Goal: Task Accomplishment & Management: Use online tool/utility

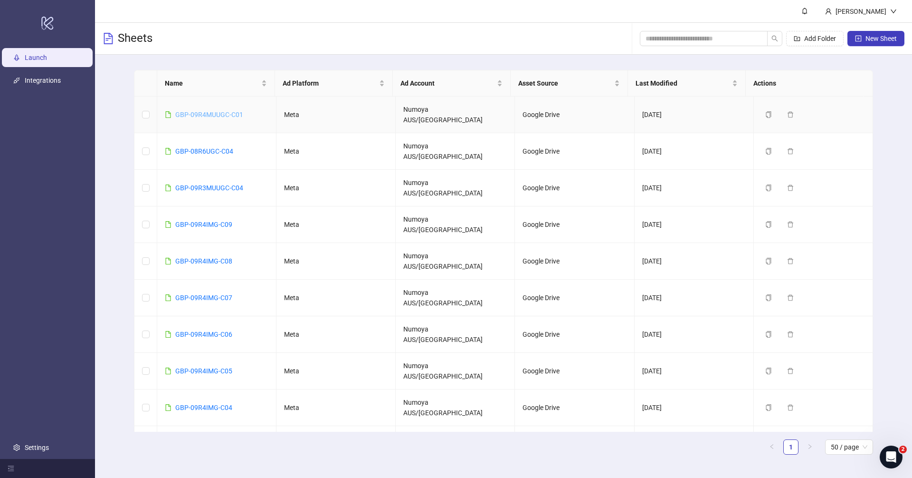
click at [197, 111] on link "GBP-09R4MUUGC-C01" at bounding box center [209, 115] width 68 height 8
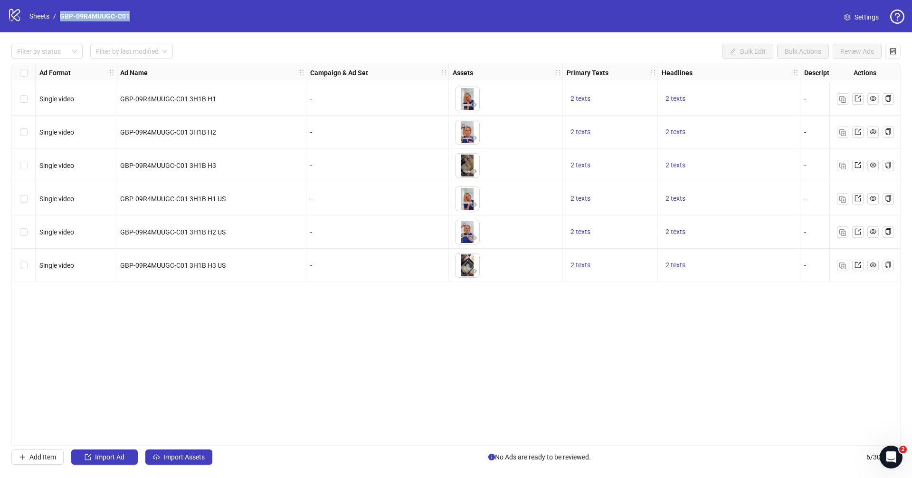
drag, startPoint x: 135, startPoint y: 15, endPoint x: 58, endPoint y: 18, distance: 77.0
click at [58, 18] on div "logo/logo-mobile Sheets / GBP-09R4MUUGC-C01 Settings" at bounding box center [456, 16] width 897 height 17
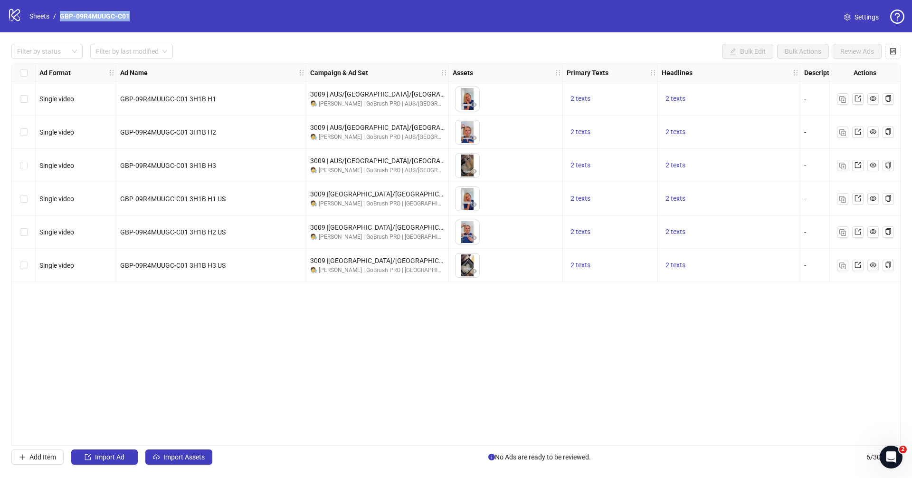
copy link "GBP-09R4MUUGC-C01"
click at [358, 335] on div "Ad Format Ad Name Campaign & Ad Set Assets Primary Texts Headlines Descriptions…" at bounding box center [456, 254] width 890 height 383
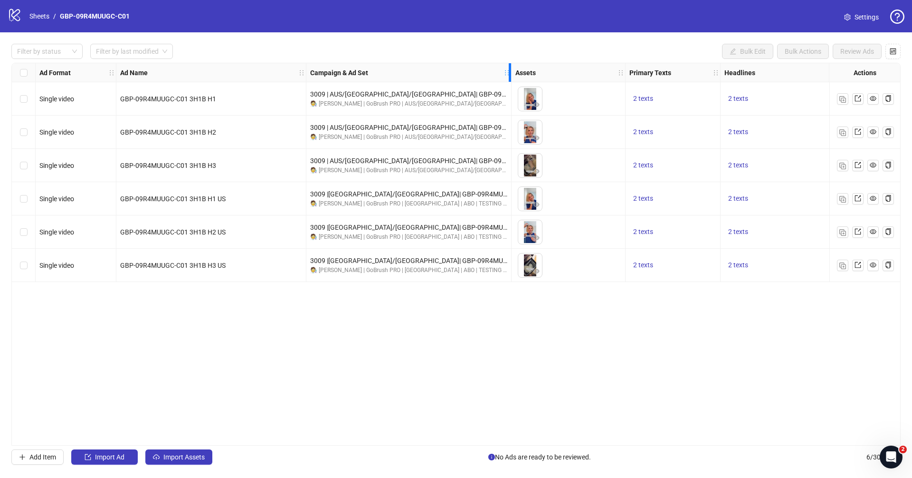
drag, startPoint x: 447, startPoint y: 71, endPoint x: 561, endPoint y: 78, distance: 113.8
click at [517, 75] on icon "holder" at bounding box center [513, 72] width 7 height 7
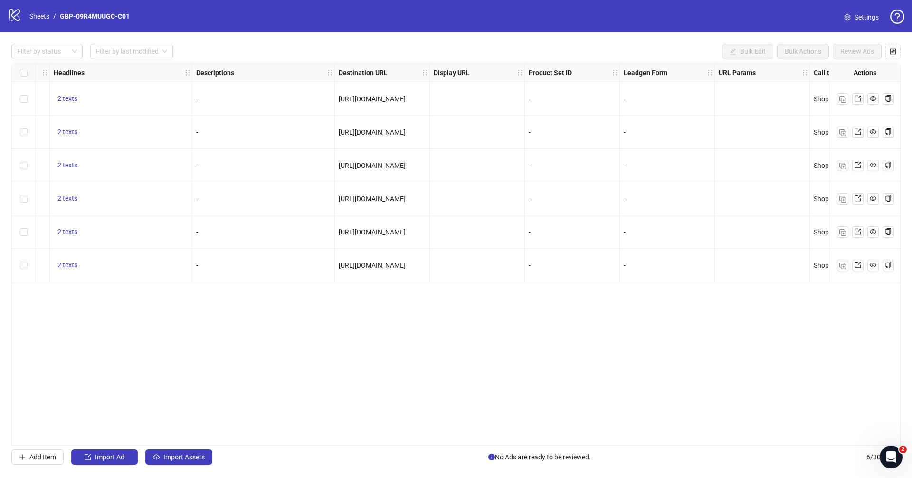
scroll to position [0, 720]
click at [558, 441] on div "Ad Format Ad Name Campaign & Ad Set Assets Primary Texts Headlines Descriptions…" at bounding box center [456, 254] width 890 height 383
drag, startPoint x: 571, startPoint y: 440, endPoint x: 526, endPoint y: 437, distance: 45.3
click at [526, 437] on div "Ad Format Ad Name Campaign & Ad Set Assets Primary Texts Headlines Descriptions…" at bounding box center [456, 254] width 890 height 383
click at [48, 18] on link "Sheets" at bounding box center [40, 16] width 24 height 10
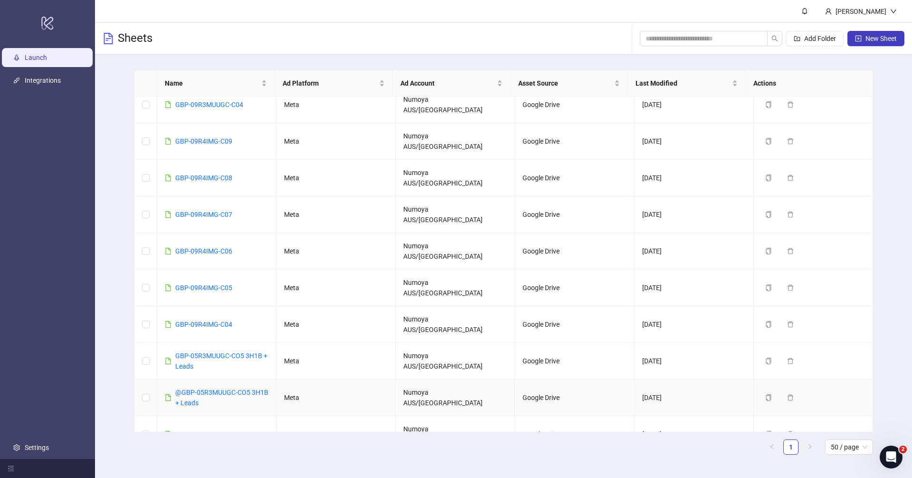
scroll to position [115, 0]
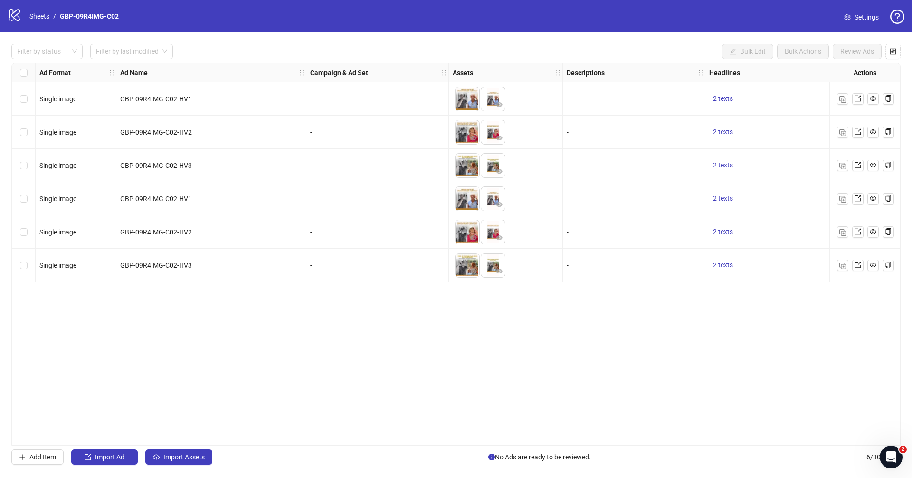
click at [476, 446] on div "Filter by status Filter by last modified Bulk Edit Bulk Actions Review Ads Ad F…" at bounding box center [456, 253] width 912 height 443
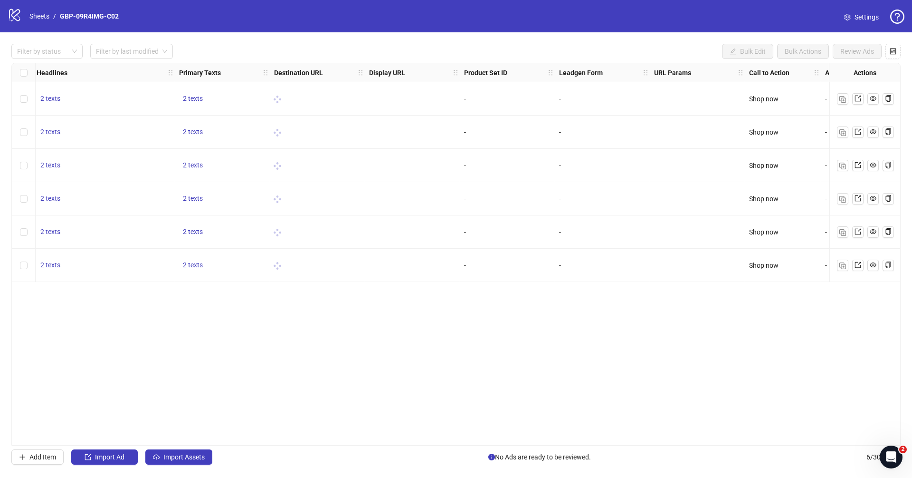
scroll to position [0, 726]
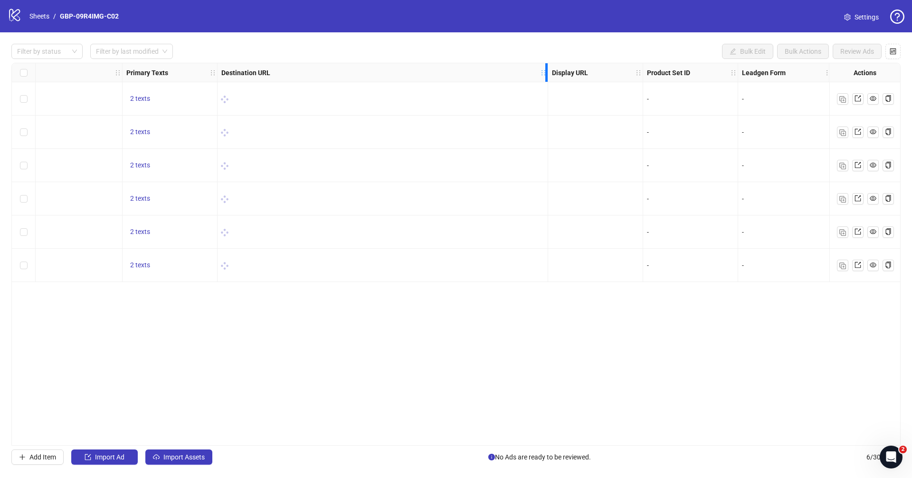
drag, startPoint x: 311, startPoint y: 67, endPoint x: 547, endPoint y: 85, distance: 236.4
click at [547, 85] on div "Ad Format Ad Name Campaign & Ad Set Assets Descriptions Headlines Primary Texts…" at bounding box center [169, 172] width 1766 height 219
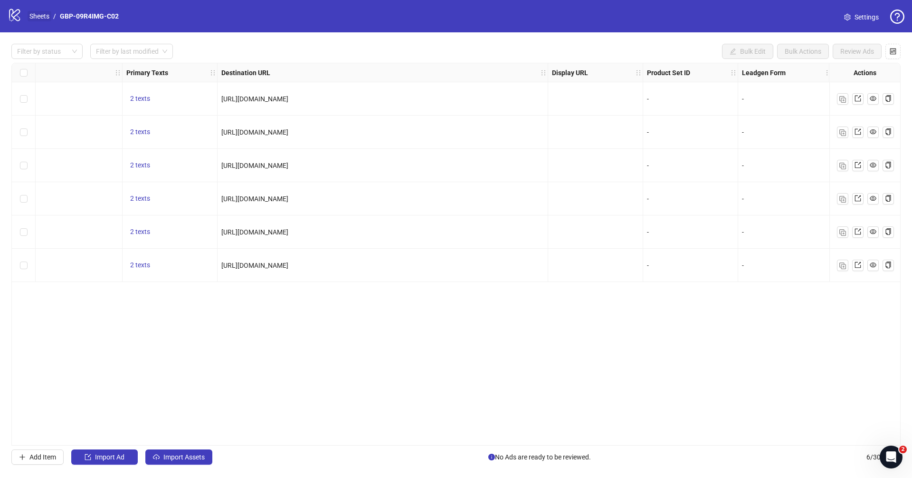
click at [56, 10] on div "logo/logo-mobile Sheets / GBP-09R4IMG-C02" at bounding box center [65, 16] width 115 height 17
click at [41, 15] on link "Sheets" at bounding box center [40, 16] width 24 height 10
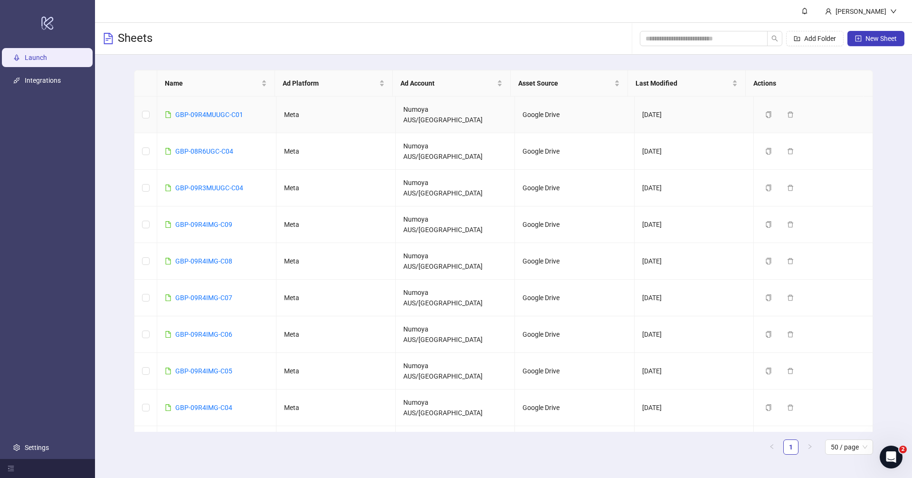
click at [231, 109] on div "GBP-09R4MUUGC-C01" at bounding box center [209, 114] width 68 height 10
click at [213, 111] on link "GBP-09R4MUUGC-C01" at bounding box center [209, 115] width 68 height 8
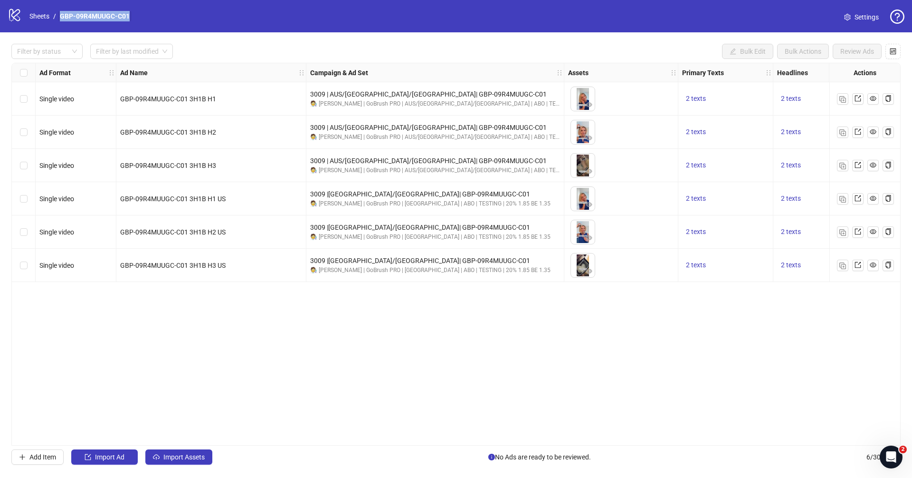
drag, startPoint x: 144, startPoint y: 18, endPoint x: 58, endPoint y: 15, distance: 85.6
click at [58, 15] on div "logo/logo-mobile Sheets / GBP-09R4MUUGC-C01 Settings" at bounding box center [456, 16] width 897 height 17
copy link "GBP-09R4MUUGC-C01"
click at [211, 217] on div "GBP-09R4MUUGC-C01 3H1B H2 US" at bounding box center [211, 231] width 190 height 33
drag, startPoint x: 217, startPoint y: 343, endPoint x: 208, endPoint y: 340, distance: 9.0
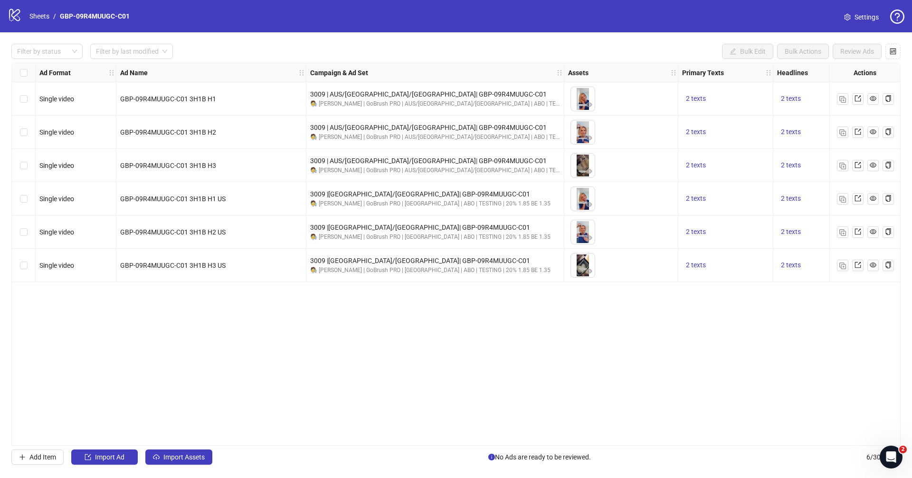
click at [216, 342] on div "Ad Format Ad Name Campaign & Ad Set Assets Primary Texts Headlines Descriptions…" at bounding box center [456, 254] width 890 height 383
click at [43, 14] on link "Sheets" at bounding box center [40, 16] width 24 height 10
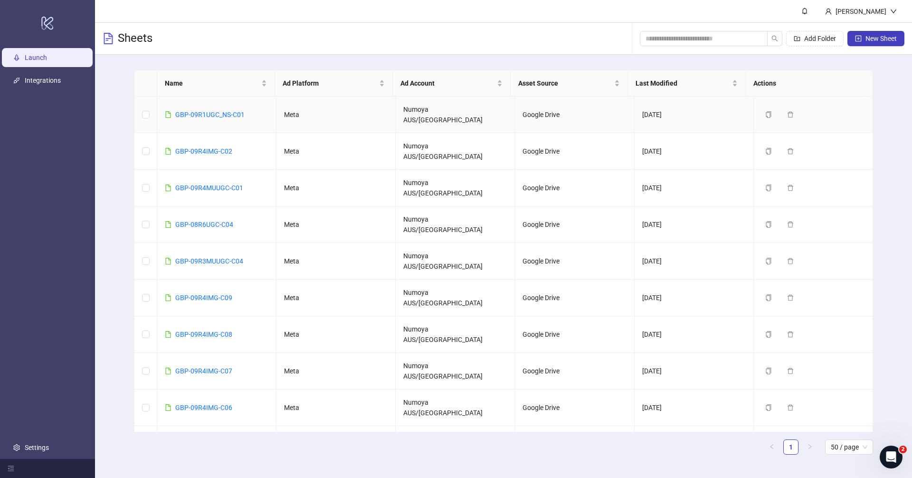
click at [229, 102] on td "GBP-09R1UGC_NS-C01" at bounding box center [216, 114] width 119 height 37
click at [229, 111] on link "GBP-09R1UGC_NS-C01" at bounding box center [209, 115] width 69 height 8
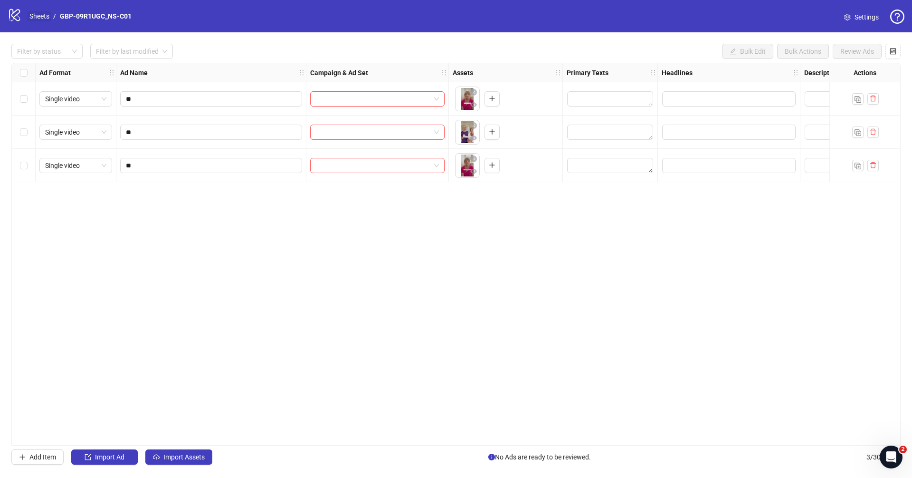
click at [38, 14] on link "Sheets" at bounding box center [40, 16] width 24 height 10
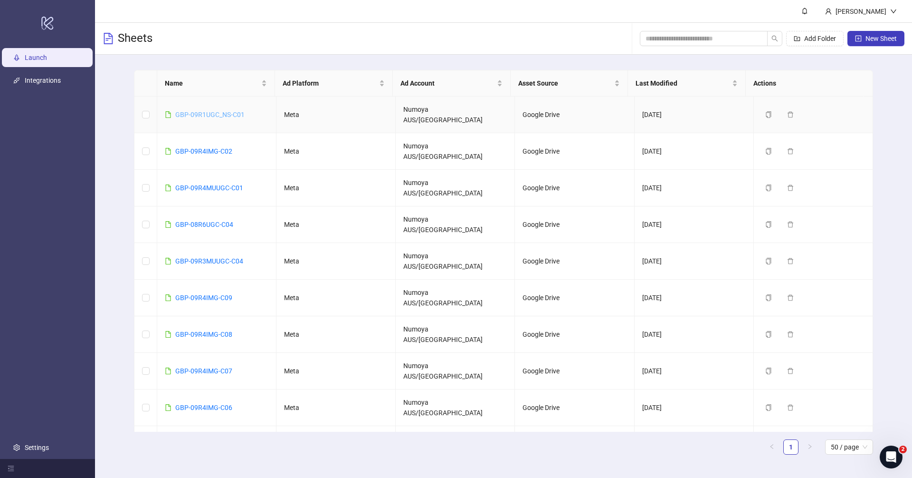
click at [226, 111] on link "GBP-09R1UGC_NS-C01" at bounding box center [209, 115] width 69 height 8
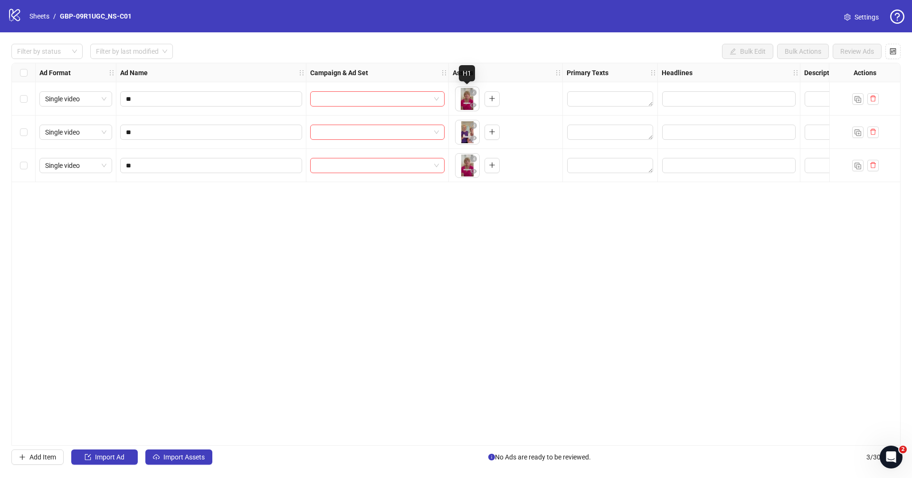
click at [464, 101] on body "logo/logo-mobile Sheets / GBP-09R1UGC_NS-C01 Settings Filter by status Filter b…" at bounding box center [456, 239] width 912 height 478
click at [466, 100] on body "logo/logo-mobile Sheets / GBP-09R1UGC_NS-C01 Settings Filter by status Filter b…" at bounding box center [456, 239] width 912 height 478
click at [473, 97] on button "button" at bounding box center [473, 92] width 11 height 11
click at [473, 103] on icon "eye" at bounding box center [473, 104] width 7 height 5
click at [529, 303] on div "Ad Format Ad Name Campaign & Ad Set Assets Primary Texts Headlines Descriptions…" at bounding box center [456, 254] width 890 height 383
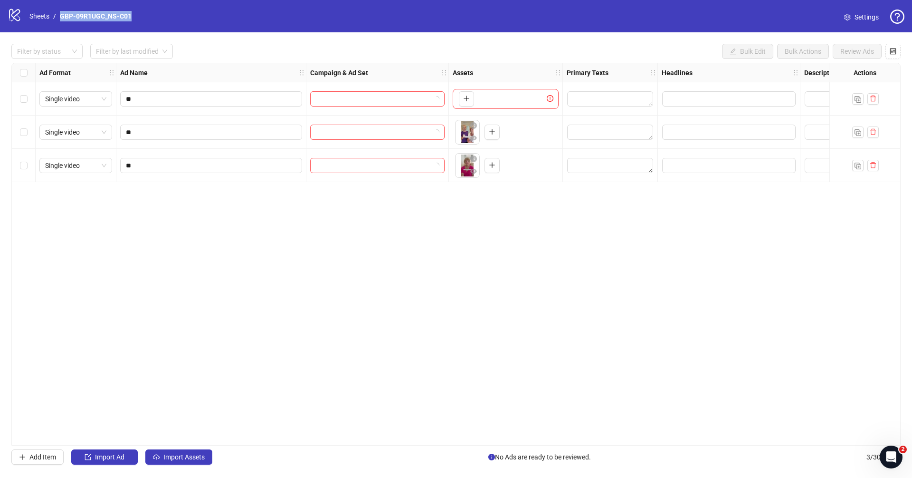
drag, startPoint x: 140, startPoint y: 11, endPoint x: 61, endPoint y: 9, distance: 78.9
click at [61, 9] on div "logo/logo-mobile Sheets / GBP-09R1UGC_NS-C01 Settings" at bounding box center [456, 16] width 897 height 17
copy link "GBP-09R1UGC_NS-C01"
click at [465, 98] on icon "plus" at bounding box center [466, 98] width 5 height 0
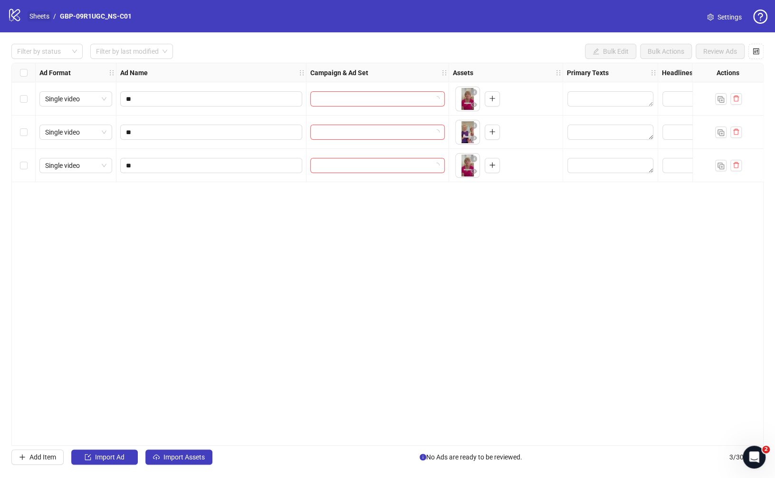
click at [47, 12] on link "Sheets" at bounding box center [40, 16] width 24 height 10
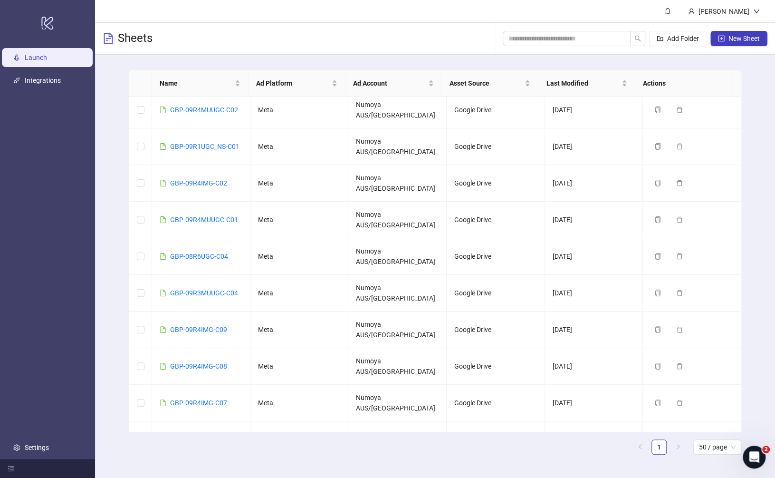
scroll to position [5, 0]
click at [216, 179] on link "GBP-09R4IMG-C02" at bounding box center [198, 183] width 57 height 8
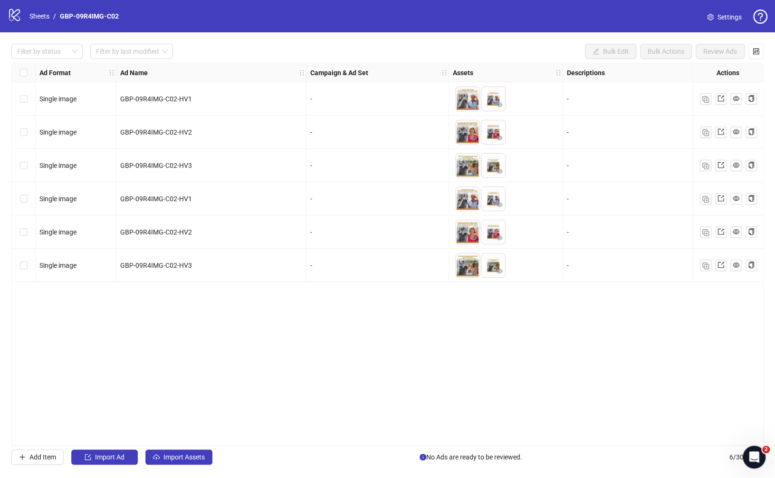
drag, startPoint x: 323, startPoint y: 441, endPoint x: 318, endPoint y: 443, distance: 5.1
click at [323, 441] on div "Ad Format Ad Name Campaign & Ad Set Assets Descriptions Headlines Primary Texts…" at bounding box center [387, 254] width 752 height 383
drag, startPoint x: 125, startPoint y: 16, endPoint x: 59, endPoint y: 21, distance: 66.7
click at [59, 21] on div "logo/logo-mobile Sheets / GBP-09R4IMG-C02 Settings" at bounding box center [388, 16] width 760 height 17
copy link "GBP-09R4IMG-C02"
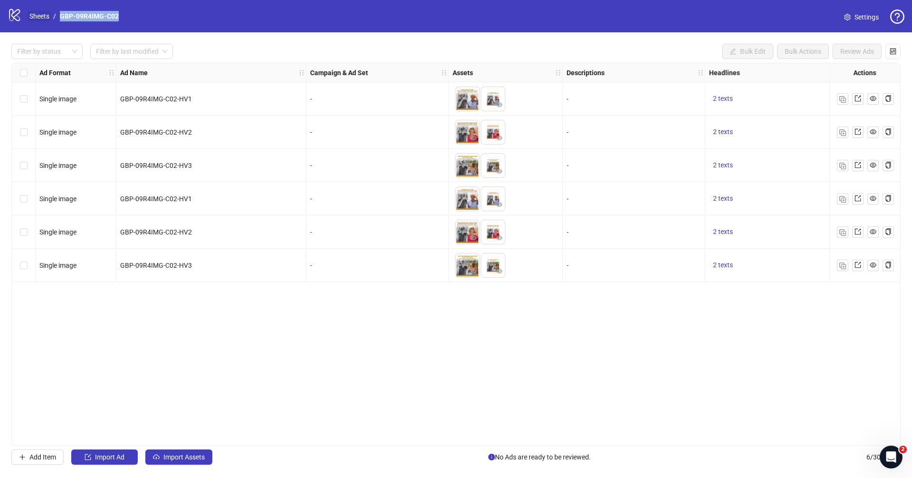
click at [44, 12] on link "Sheets" at bounding box center [40, 16] width 24 height 10
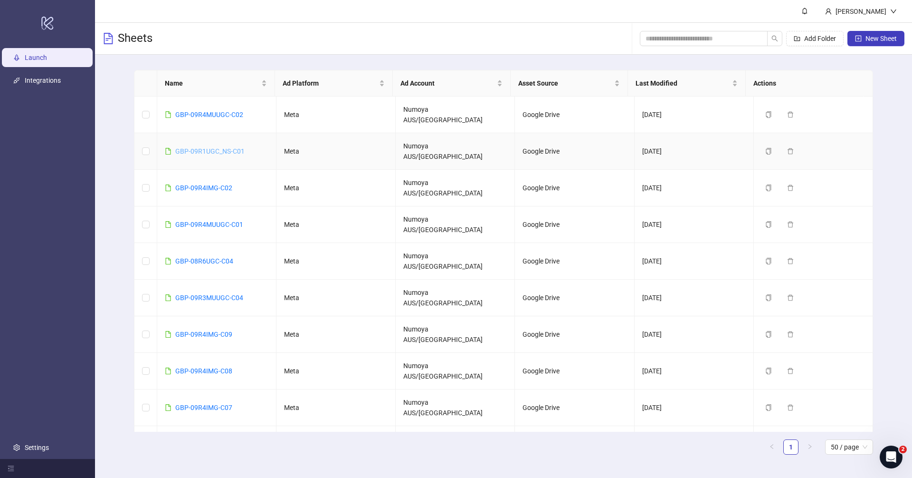
click at [226, 147] on link "GBP-09R1UGC_NS-C01" at bounding box center [209, 151] width 69 height 8
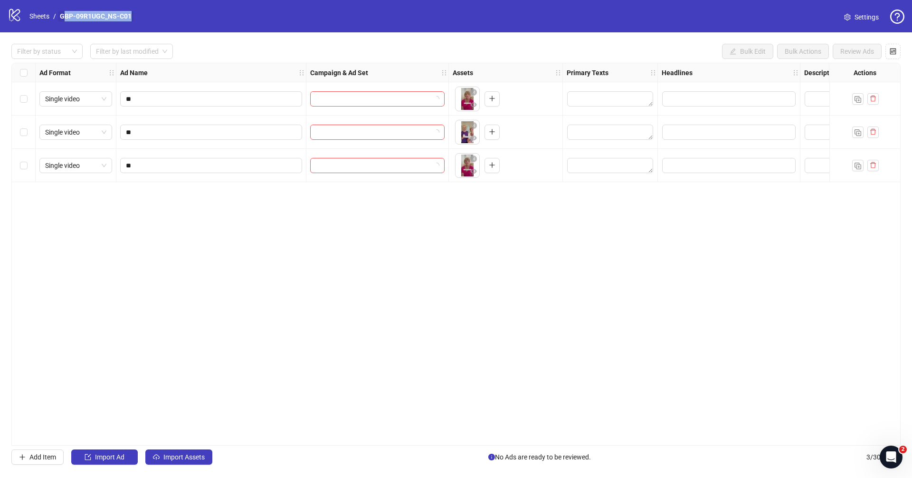
drag, startPoint x: 158, startPoint y: 19, endPoint x: 67, endPoint y: 18, distance: 91.3
click at [67, 18] on div "logo/logo-mobile Sheets / GBP-09R1UGC_NS-C01 Settings" at bounding box center [456, 16] width 897 height 17
click at [39, 18] on link "Sheets" at bounding box center [40, 16] width 24 height 10
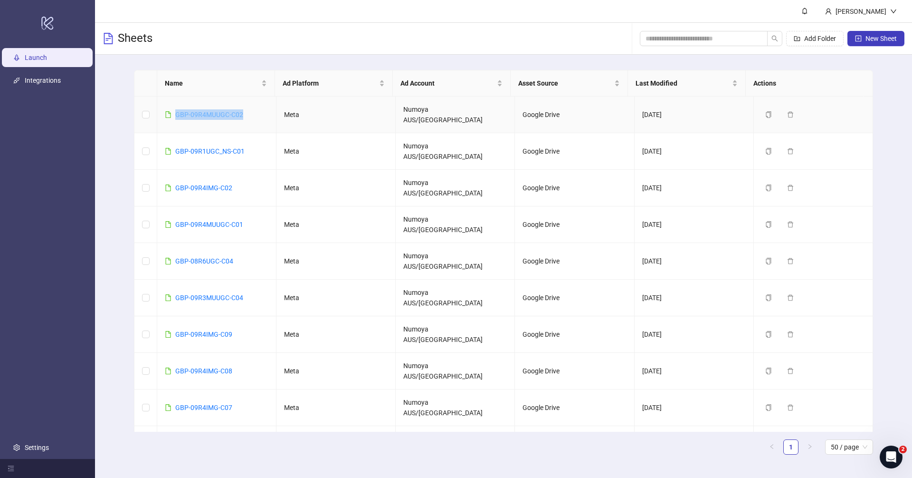
drag, startPoint x: 248, startPoint y: 108, endPoint x: 176, endPoint y: 110, distance: 71.8
click at [176, 110] on td "GBP-09R4MUUGC-C02" at bounding box center [216, 114] width 119 height 37
copy link "GBP-09R4MUUGC-C02"
drag, startPoint x: 249, startPoint y: 190, endPoint x: 176, endPoint y: 189, distance: 73.7
click at [176, 206] on td "GBP-09R4MUUGC-C01" at bounding box center [216, 224] width 119 height 37
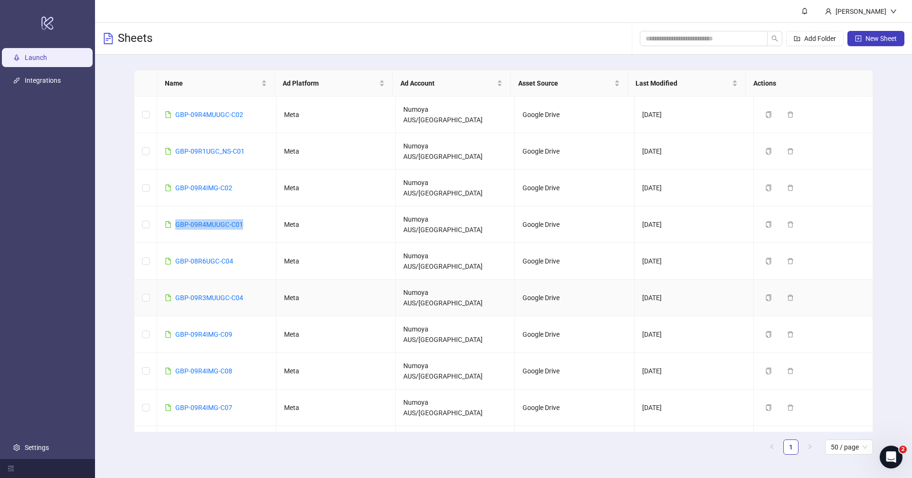
copy link "GBP-09R4MUUGC-C01"
drag, startPoint x: 243, startPoint y: 134, endPoint x: 173, endPoint y: 135, distance: 69.9
click at [173, 135] on td "GBP-09R1UGC_NS-C01" at bounding box center [216, 151] width 119 height 37
copy link "GBP-09R1UGC_NS-C01"
click at [203, 111] on link "GBP-09R4MUUGC-C02" at bounding box center [209, 115] width 68 height 8
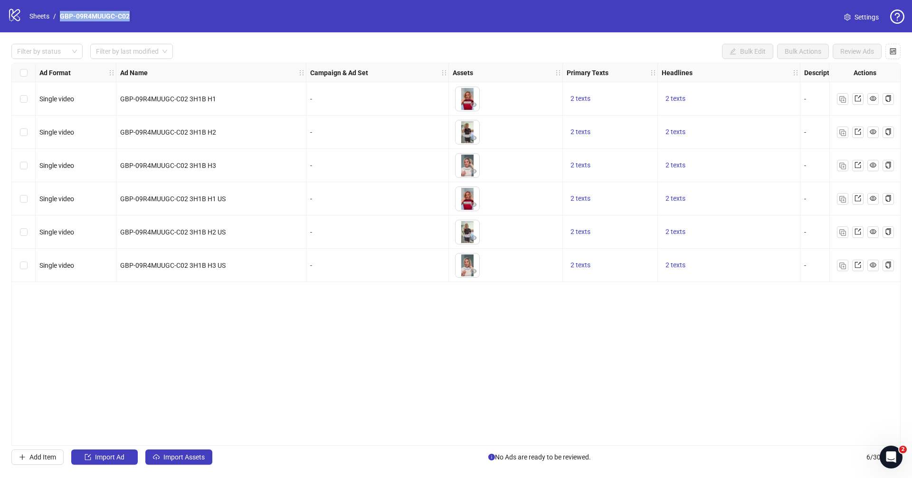
drag, startPoint x: 145, startPoint y: 19, endPoint x: 58, endPoint y: 17, distance: 86.5
click at [58, 17] on div "logo/logo-mobile Sheets / GBP-09R4MUUGC-C02 Settings" at bounding box center [456, 16] width 897 height 17
copy link "GBP-09R4MUUGC-C02"
click at [441, 386] on div "Ad Format Ad Name Campaign & Ad Set Assets Primary Texts Headlines Descriptions…" at bounding box center [456, 254] width 890 height 383
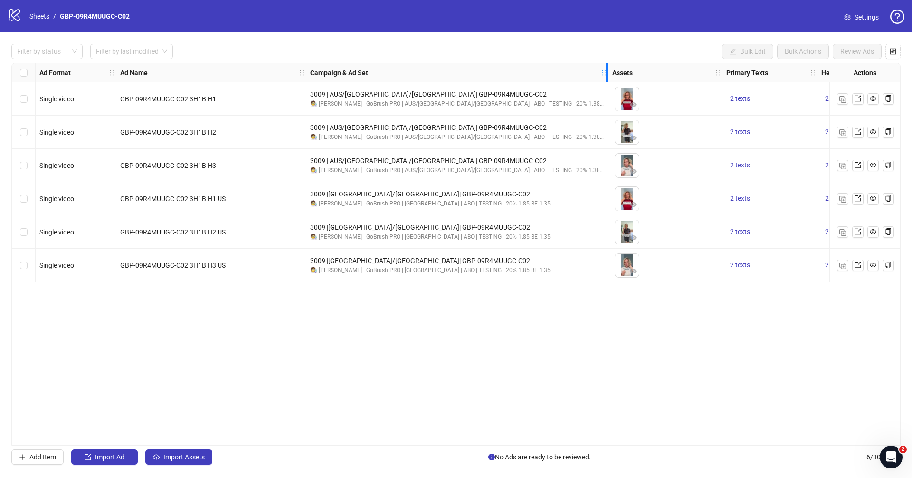
drag, startPoint x: 447, startPoint y: 69, endPoint x: 607, endPoint y: 86, distance: 160.5
click at [607, 86] on div "Ad Format Ad Name Campaign & Ad Set Assets Primary Texts Headlines Descriptions…" at bounding box center [640, 172] width 1257 height 219
click at [472, 445] on div "Ad Format Ad Name Campaign & Ad Set Assets Primary Texts Headlines Descriptions…" at bounding box center [456, 254] width 890 height 383
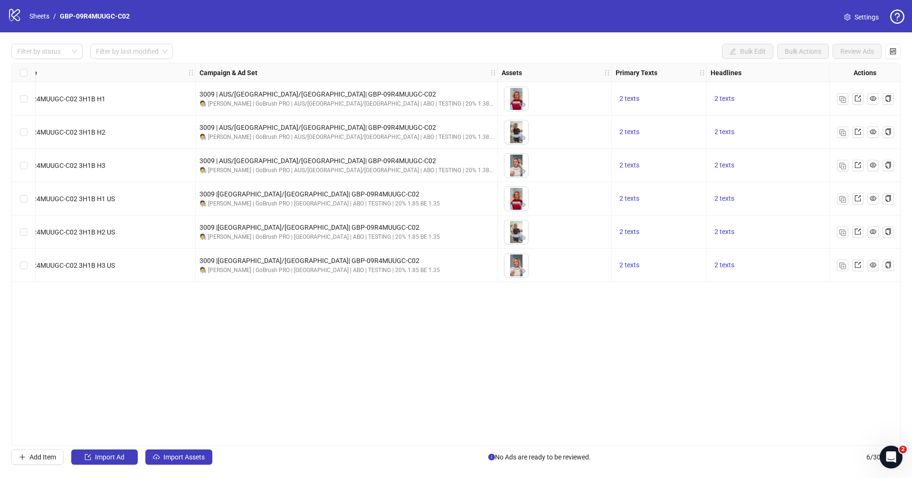
scroll to position [0, 90]
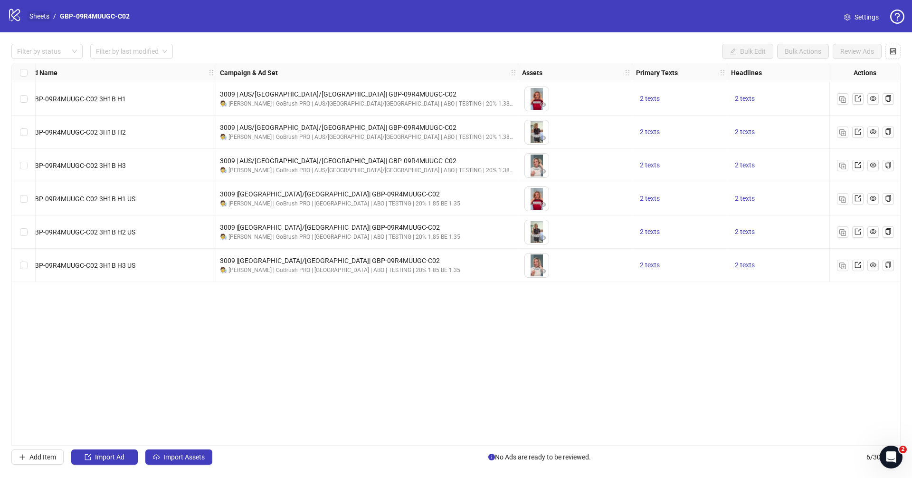
click at [40, 18] on link "Sheets" at bounding box center [40, 16] width 24 height 10
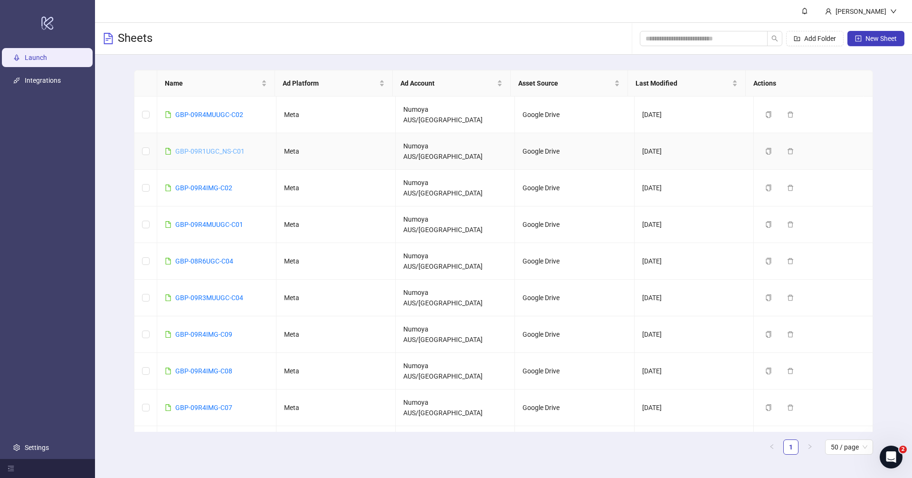
click at [232, 147] on link "GBP-09R1UGC_NS-C01" at bounding box center [209, 151] width 69 height 8
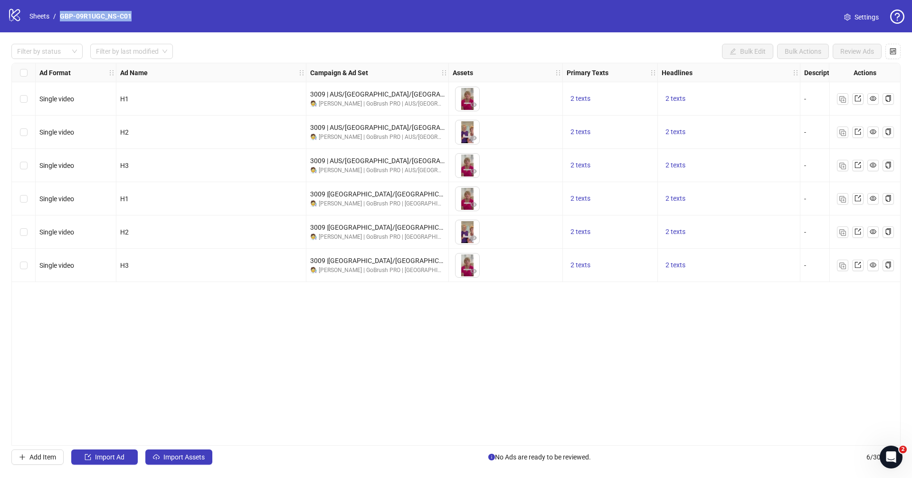
drag, startPoint x: 127, startPoint y: 12, endPoint x: 57, endPoint y: 12, distance: 70.3
click at [57, 12] on div "logo/logo-mobile Sheets / GBP-09R1UGC_NS-C01 Settings" at bounding box center [456, 16] width 897 height 17
copy ol "GBP-09R1UGC_NS-C01"
click at [377, 372] on div "Ad Format Ad Name Campaign & Ad Set Assets Primary Texts Headlines Descriptions…" at bounding box center [456, 254] width 890 height 383
click at [514, 437] on div "Ad Format Ad Name Campaign & Ad Set Assets Primary Texts Headlines Descriptions…" at bounding box center [456, 254] width 890 height 383
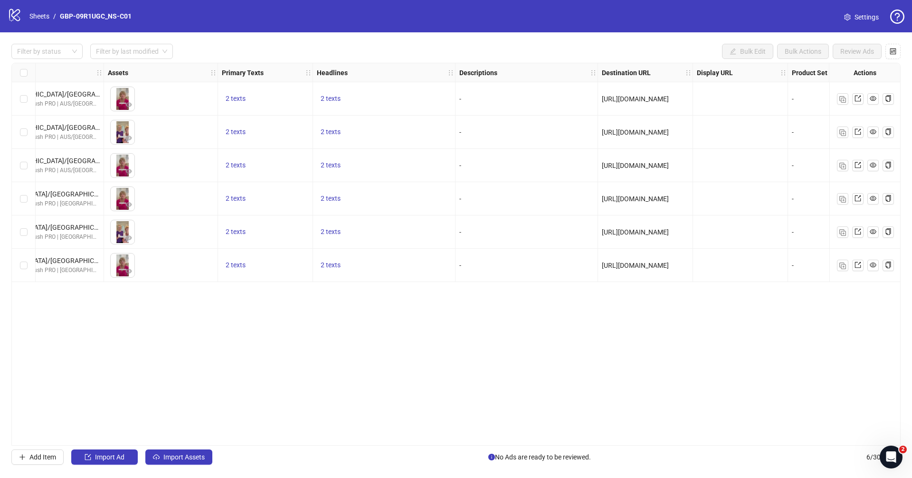
scroll to position [0, 344]
click at [43, 18] on link "Sheets" at bounding box center [40, 16] width 24 height 10
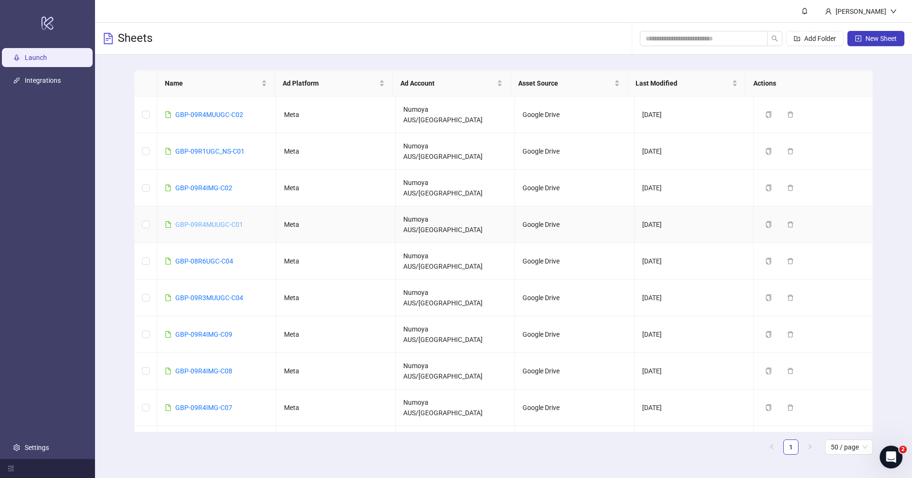
click at [217, 220] on link "GBP-09R4MUUGC-C01" at bounding box center [209, 224] width 68 height 8
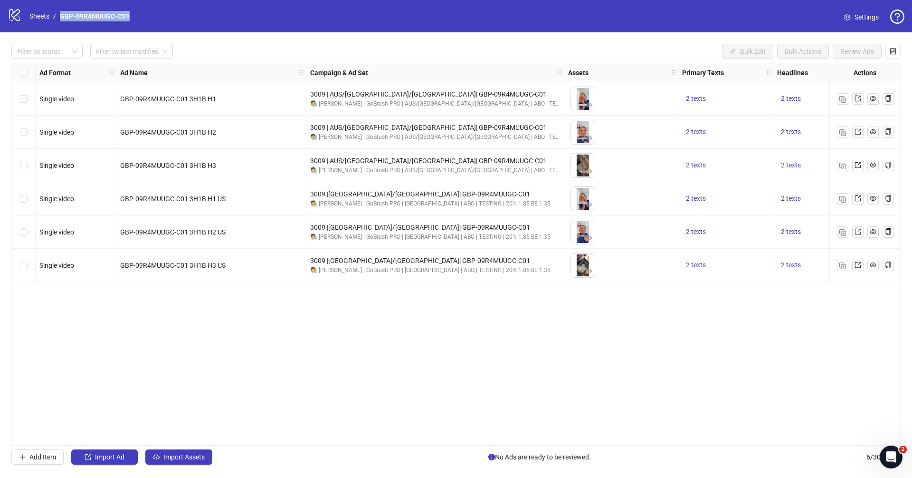
drag, startPoint x: 149, startPoint y: 13, endPoint x: 58, endPoint y: 17, distance: 90.9
click at [58, 17] on div "logo/logo-mobile Sheets / GBP-09R4MUUGC-C01 Settings" at bounding box center [456, 16] width 897 height 17
copy link "GBP-09R4MUUGC-C01"
click at [250, 295] on div "Ad Format Ad Name Campaign & Ad Set Assets Primary Texts Headlines Descriptions…" at bounding box center [456, 254] width 890 height 383
click at [43, 14] on link "Sheets" at bounding box center [40, 16] width 24 height 10
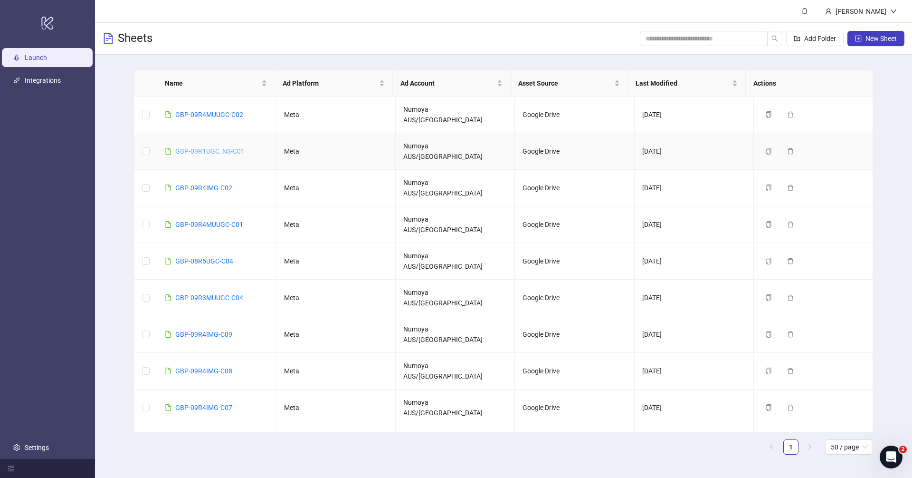
click at [222, 147] on link "GBP-09R1UGC_NS-C01" at bounding box center [209, 151] width 69 height 8
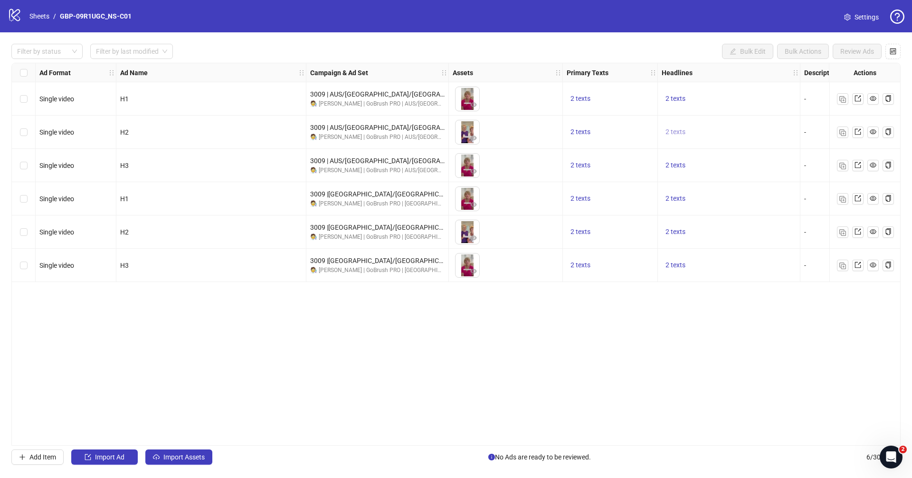
click at [670, 131] on span "2 texts" at bounding box center [676, 132] width 20 height 8
click at [775, 123] on button "button" at bounding box center [823, 124] width 15 height 15
click at [614, 337] on div "Ad Format Ad Name Campaign & Ad Set Assets Primary Texts Headlines Descriptions…" at bounding box center [456, 254] width 890 height 383
click at [38, 17] on link "Sheets" at bounding box center [40, 16] width 24 height 10
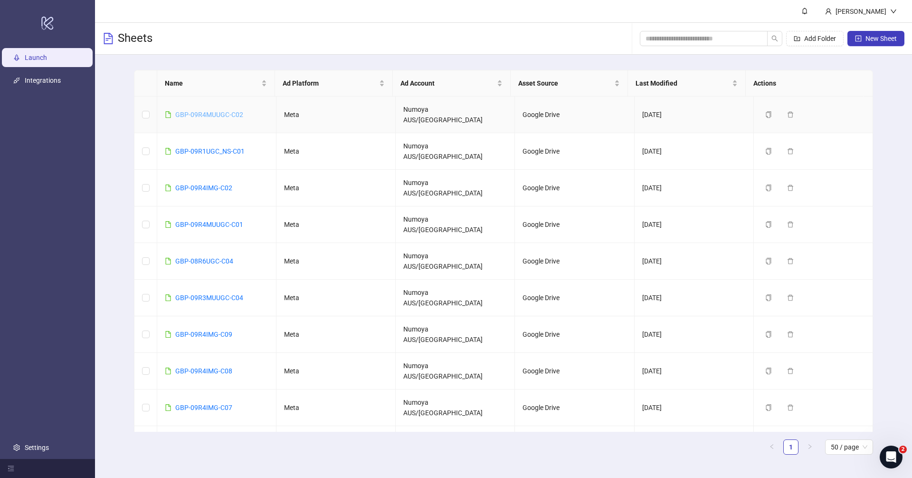
click at [199, 111] on link "GBP-09R4MUUGC-C02" at bounding box center [209, 115] width 68 height 8
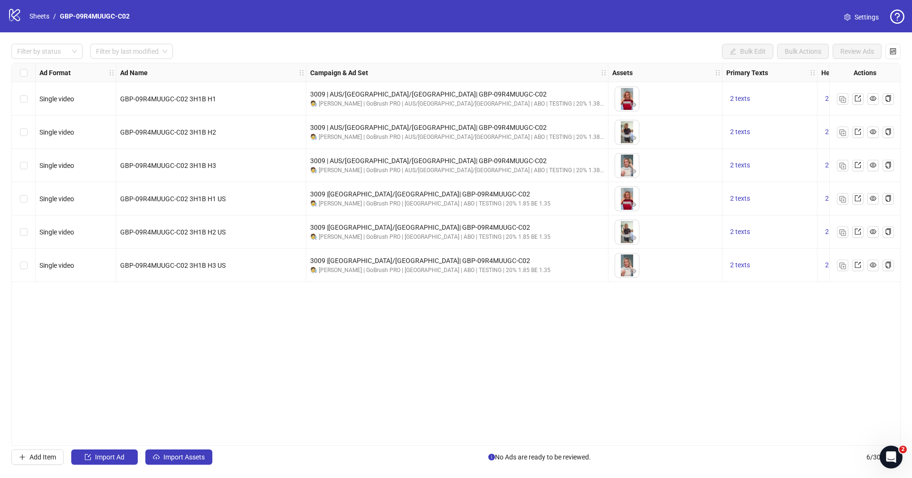
click at [158, 16] on div "logo/logo-mobile Sheets / GBP-09R4MUUGC-C02 Settings" at bounding box center [456, 16] width 897 height 17
drag, startPoint x: 156, startPoint y: 16, endPoint x: 60, endPoint y: 14, distance: 96.0
click at [60, 14] on div "logo/logo-mobile Sheets / GBP-09R4MUUGC-C02 Settings" at bounding box center [456, 16] width 897 height 17
copy link "GBP-09R4MUUGC-C02"
click at [515, 316] on div "Ad Format Ad Name Campaign & Ad Set Assets Primary Texts Headlines Descriptions…" at bounding box center [456, 254] width 890 height 383
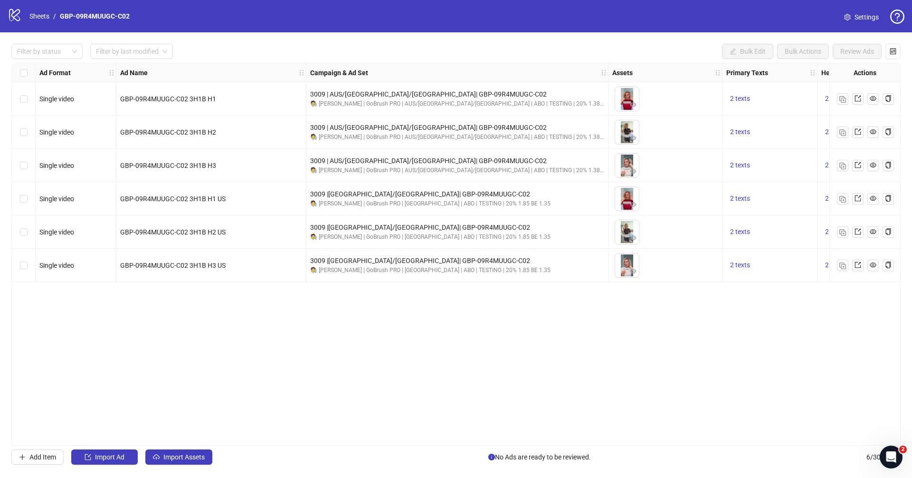
click at [111, 439] on div "Ad Format Ad Name Campaign & Ad Set Assets Primary Texts Headlines Descriptions…" at bounding box center [456, 254] width 890 height 383
drag, startPoint x: 110, startPoint y: 440, endPoint x: 194, endPoint y: 437, distance: 84.6
click at [194, 437] on div "Ad Format Ad Name Campaign & Ad Set Assets Primary Texts Headlines Descriptions…" at bounding box center [456, 254] width 890 height 383
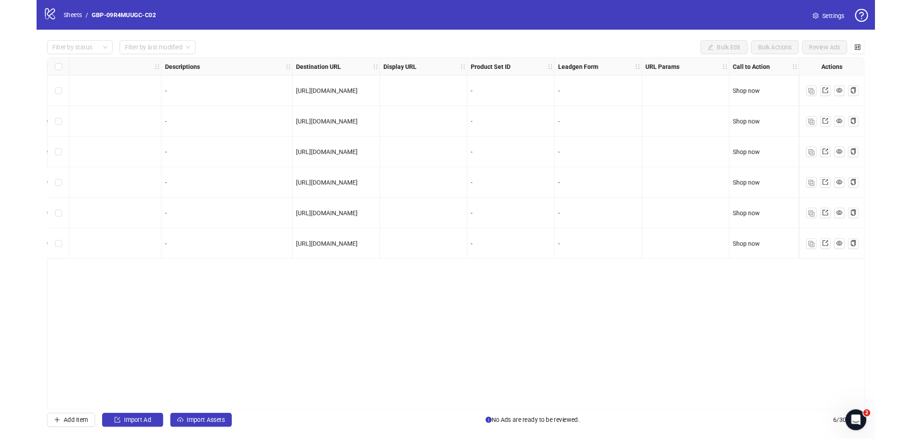
scroll to position [0, 162]
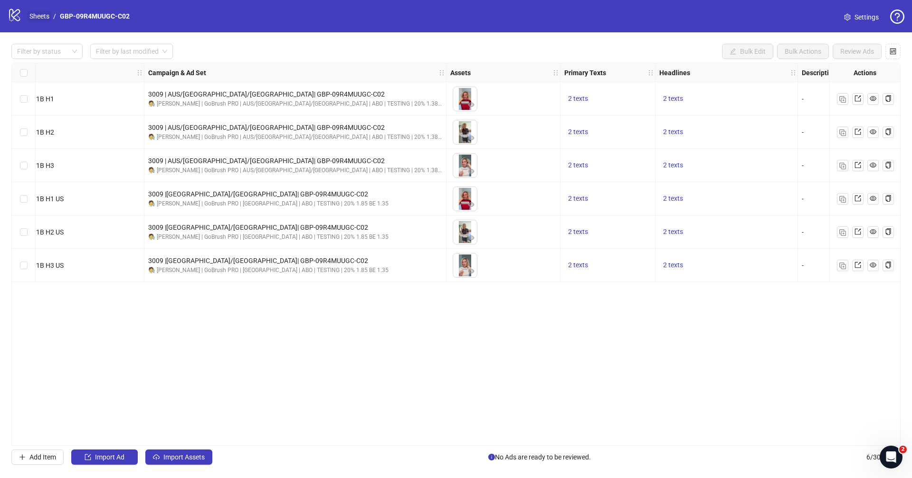
click at [37, 18] on link "Sheets" at bounding box center [40, 16] width 24 height 10
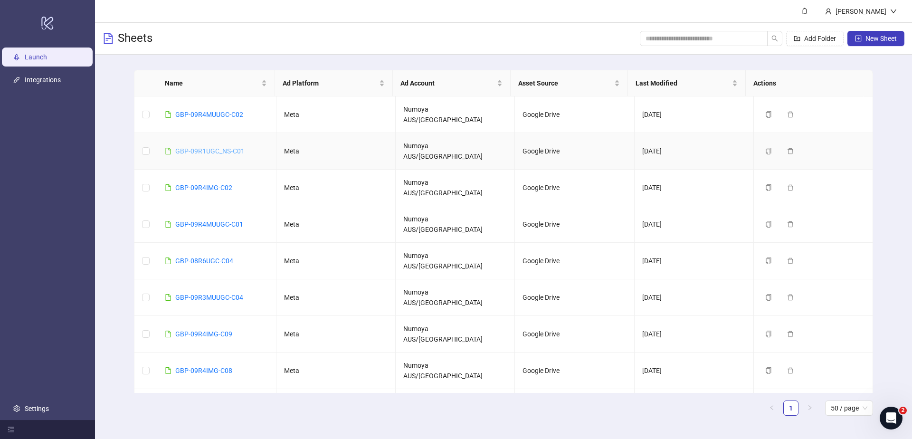
click at [228, 147] on link "GBP-09R1UGC_NS-C01" at bounding box center [209, 151] width 69 height 8
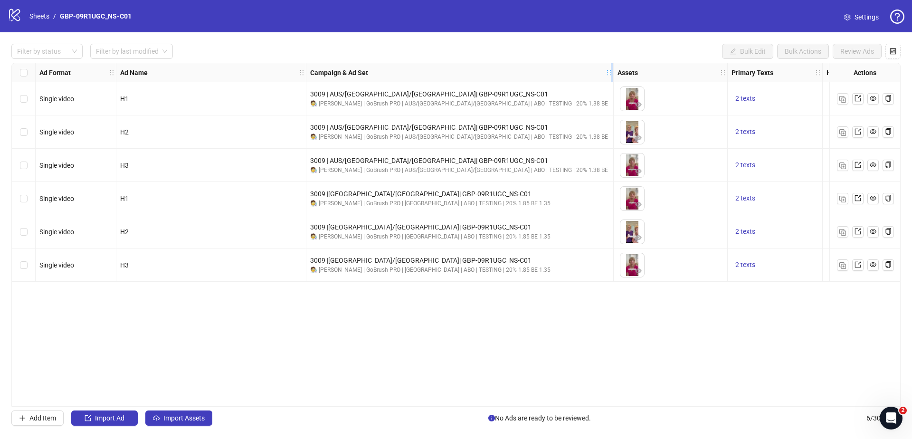
drag, startPoint x: 446, startPoint y: 70, endPoint x: 611, endPoint y: 74, distance: 164.9
click at [611, 74] on icon "holder" at bounding box center [609, 72] width 7 height 7
drag, startPoint x: 22, startPoint y: 11, endPoint x: 36, endPoint y: 17, distance: 15.4
click at [21, 11] on div "logo/logo-mobile Sheets / GBP-09R1UGC_NS-C01" at bounding box center [72, 16] width 128 height 17
click at [38, 18] on link "Sheets" at bounding box center [40, 16] width 24 height 10
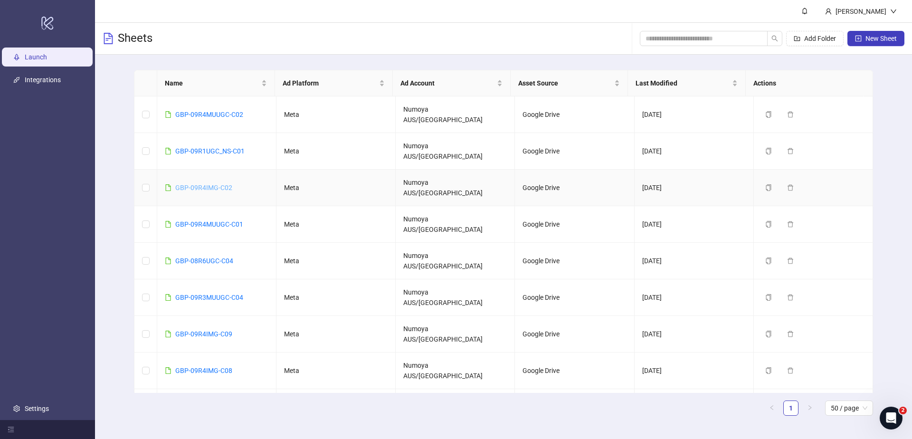
click at [225, 184] on link "GBP-09R4IMG-C02" at bounding box center [203, 188] width 57 height 8
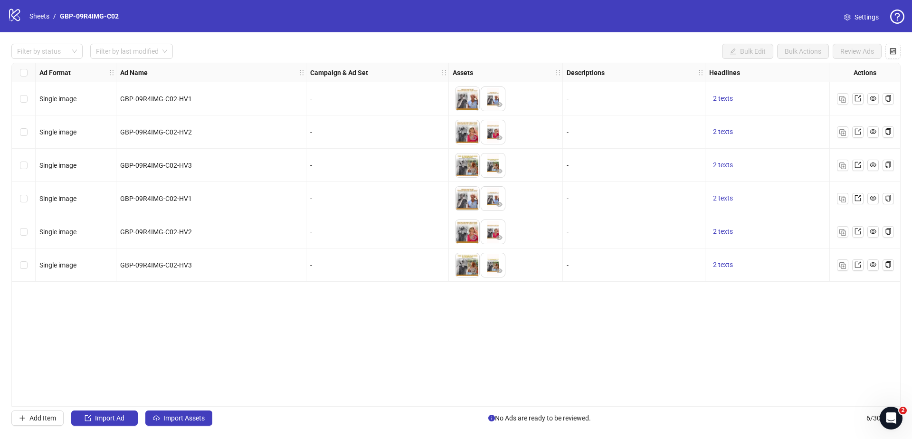
drag, startPoint x: 322, startPoint y: 407, endPoint x: 333, endPoint y: 405, distance: 11.6
click at [322, 407] on div "Filter by status Filter by last modified Bulk Edit Bulk Actions Review Ads Ad F…" at bounding box center [456, 234] width 912 height 405
drag, startPoint x: 336, startPoint y: 402, endPoint x: 535, endPoint y: 408, distance: 199.2
click at [535, 408] on div "Filter by status Filter by last modified Bulk Edit Bulk Actions Review Ads Ad F…" at bounding box center [456, 234] width 912 height 405
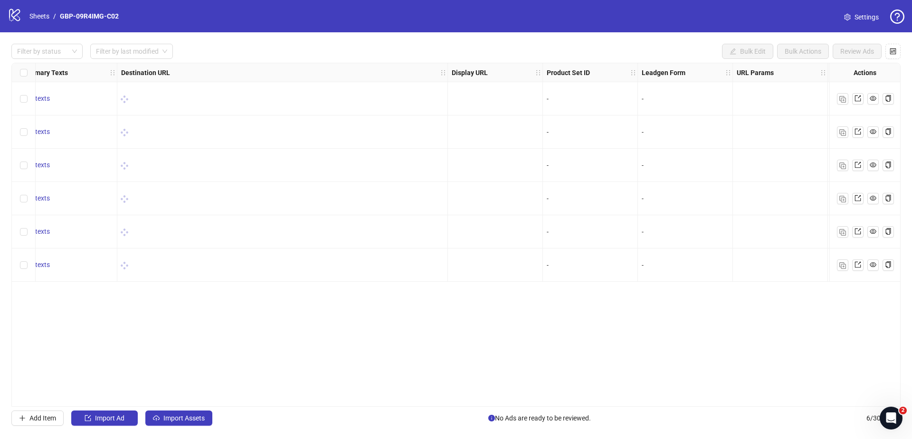
scroll to position [0, 548]
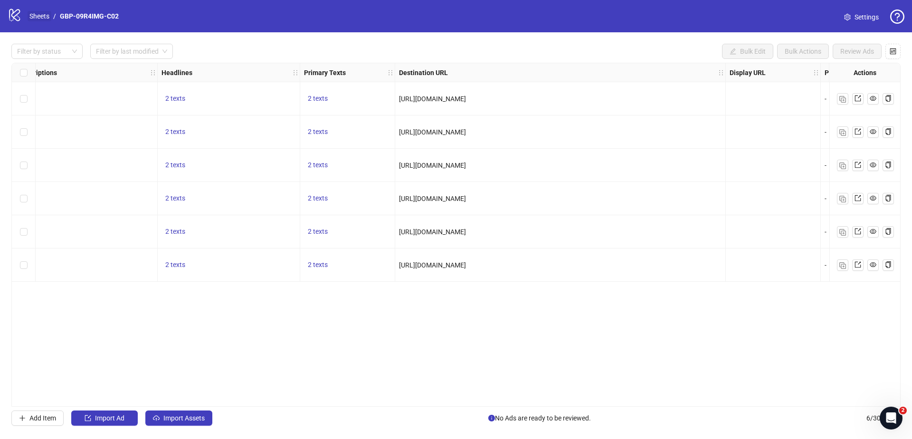
click at [46, 17] on link "Sheets" at bounding box center [40, 16] width 24 height 10
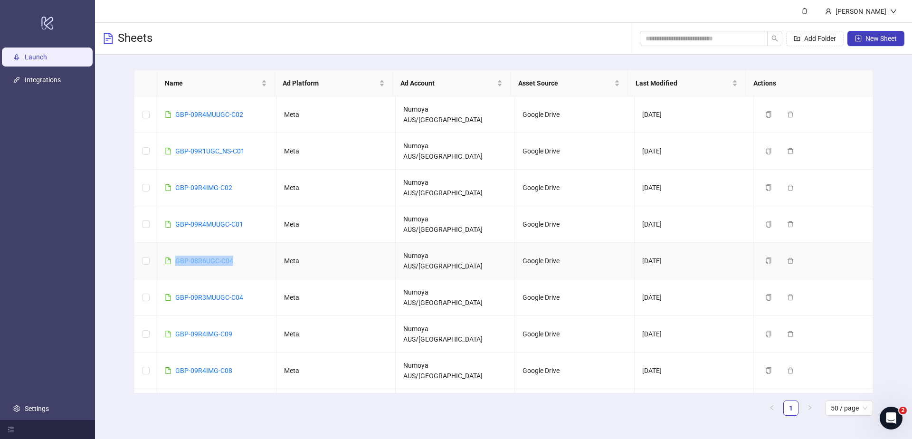
drag, startPoint x: 237, startPoint y: 215, endPoint x: 175, endPoint y: 217, distance: 61.8
click at [175, 243] on td "GBP-08R6UGC-C04" at bounding box center [216, 261] width 119 height 37
copy link "GBP-08R6UGC-C04"
click at [252, 170] on td "GBP-09R4IMG-C02" at bounding box center [216, 188] width 119 height 37
drag, startPoint x: 251, startPoint y: 163, endPoint x: 175, endPoint y: 163, distance: 75.6
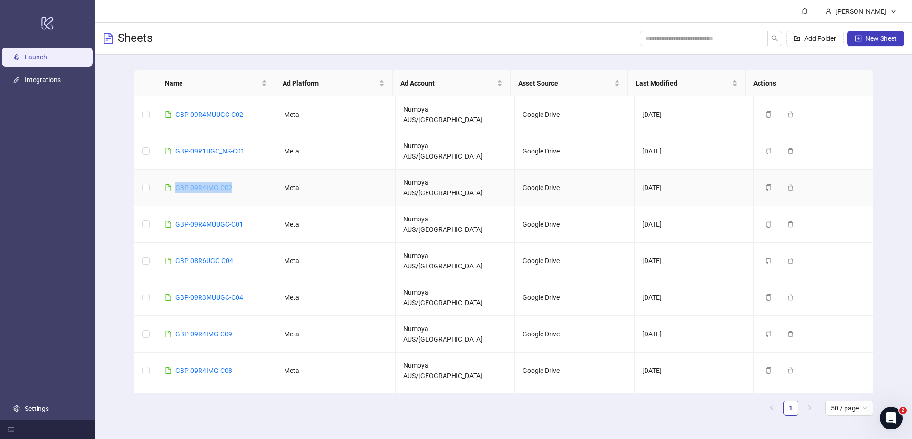
click at [175, 170] on td "GBP-09R4IMG-C02" at bounding box center [216, 188] width 119 height 37
copy link "GBP-09R4IMG-C02"
click at [209, 184] on link "GBP-09R4IMG-C02" at bounding box center [203, 188] width 57 height 8
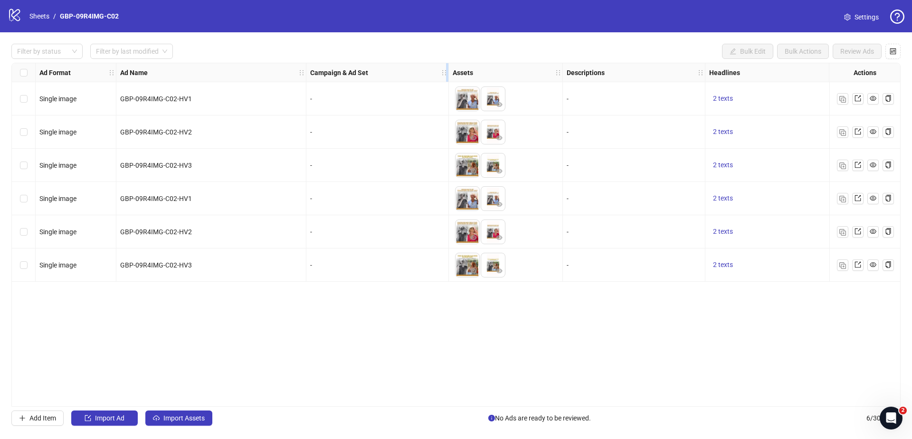
click at [442, 70] on icon "holder" at bounding box center [444, 72] width 7 height 7
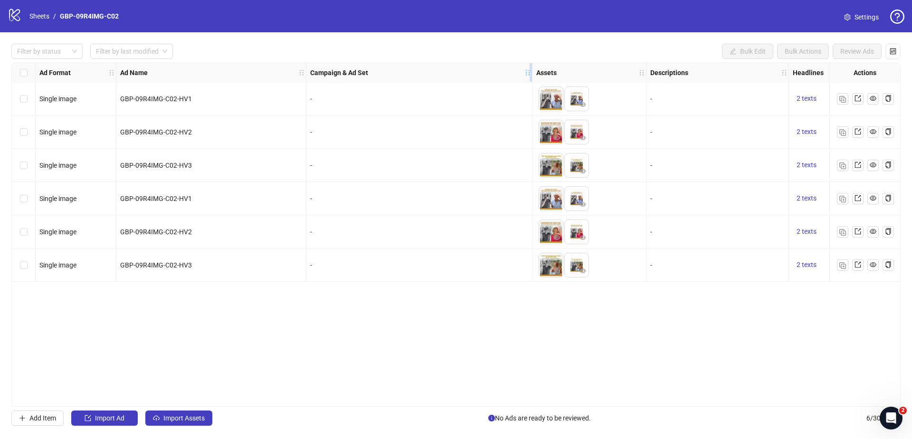
drag, startPoint x: 447, startPoint y: 68, endPoint x: 530, endPoint y: 68, distance: 83.2
click at [530, 68] on div "Resize Campaign & Ad Set column" at bounding box center [531, 72] width 2 height 19
drag, startPoint x: 544, startPoint y: 402, endPoint x: 820, endPoint y: 393, distance: 275.7
click at [820, 393] on div "Ad Format Ad Name Campaign & Ad Set Assets Descriptions Headlines Primary Texts…" at bounding box center [456, 235] width 890 height 344
click at [428, 411] on div "Add Item Import Ad Import Assets No Ads are ready to be reviewed. 6 / 300 items" at bounding box center [456, 418] width 890 height 15
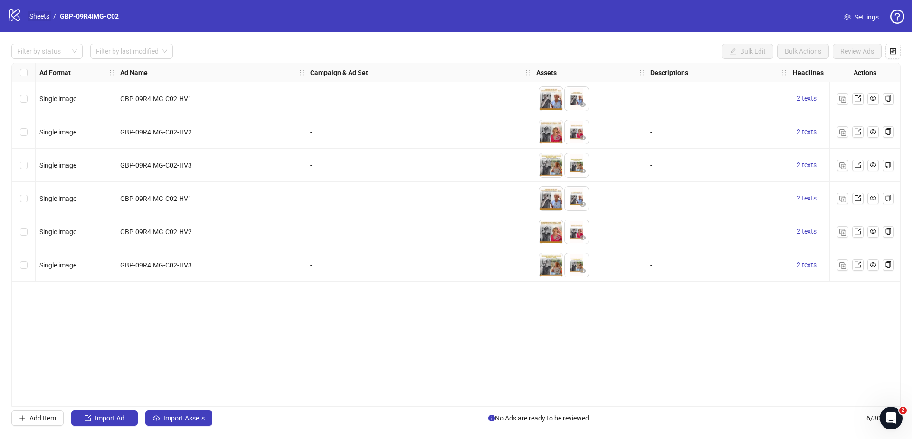
click at [38, 17] on link "Sheets" at bounding box center [40, 16] width 24 height 10
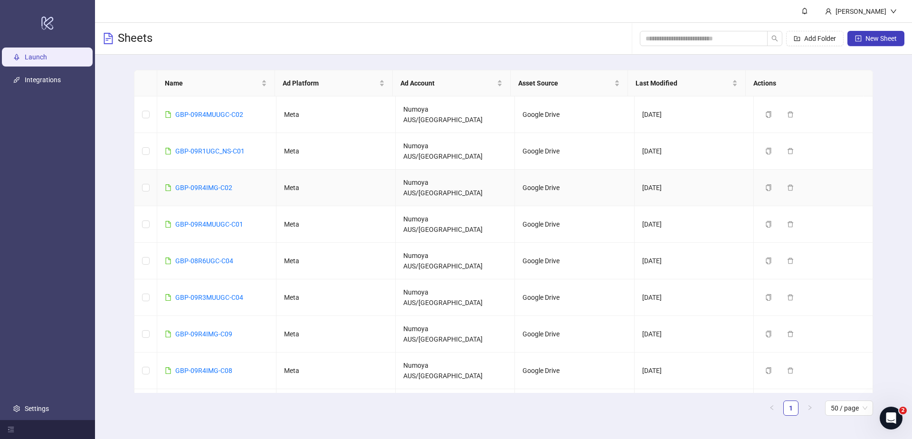
click at [247, 170] on td "GBP-09R4IMG-C02" at bounding box center [216, 188] width 119 height 37
drag, startPoint x: 242, startPoint y: 162, endPoint x: 153, endPoint y: 158, distance: 88.9
click at [153, 170] on tr "GBP-09R4IMG-C02 Meta Numoya AUS/NZ Google Drive 09/29/2025 Duplicate Delete" at bounding box center [503, 188] width 739 height 37
copy tr "GBP-09R4IMG-C02"
click at [201, 220] on link "GBP-09R4MUUGC-C01" at bounding box center [209, 224] width 68 height 8
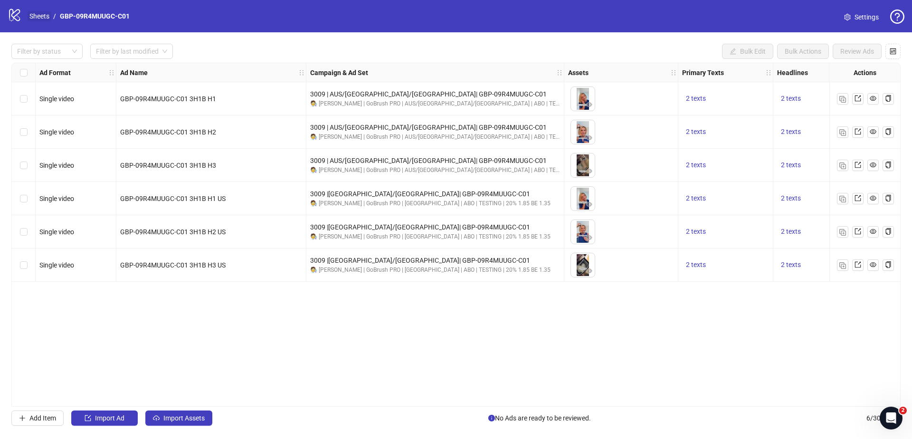
click at [36, 17] on link "Sheets" at bounding box center [40, 16] width 24 height 10
